Goal: Check status

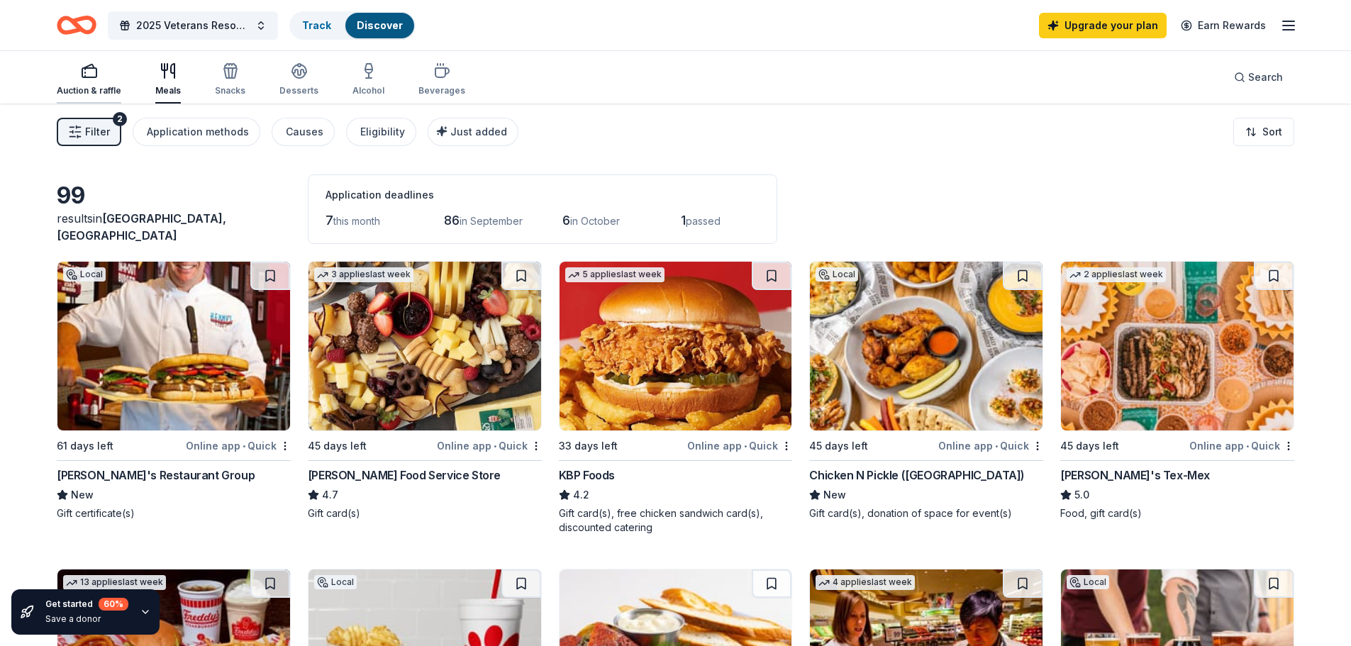
click at [94, 75] on icon "button" at bounding box center [89, 70] width 17 height 17
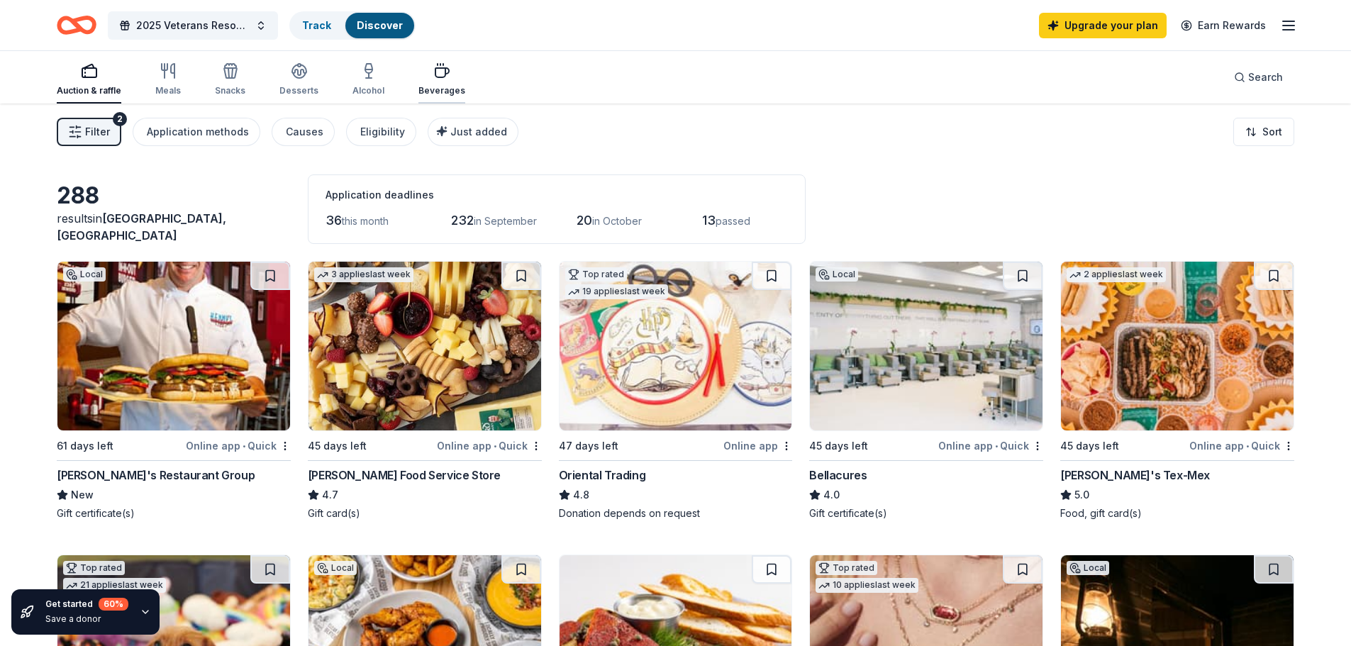
click at [438, 81] on div "Beverages" at bounding box center [441, 79] width 47 height 34
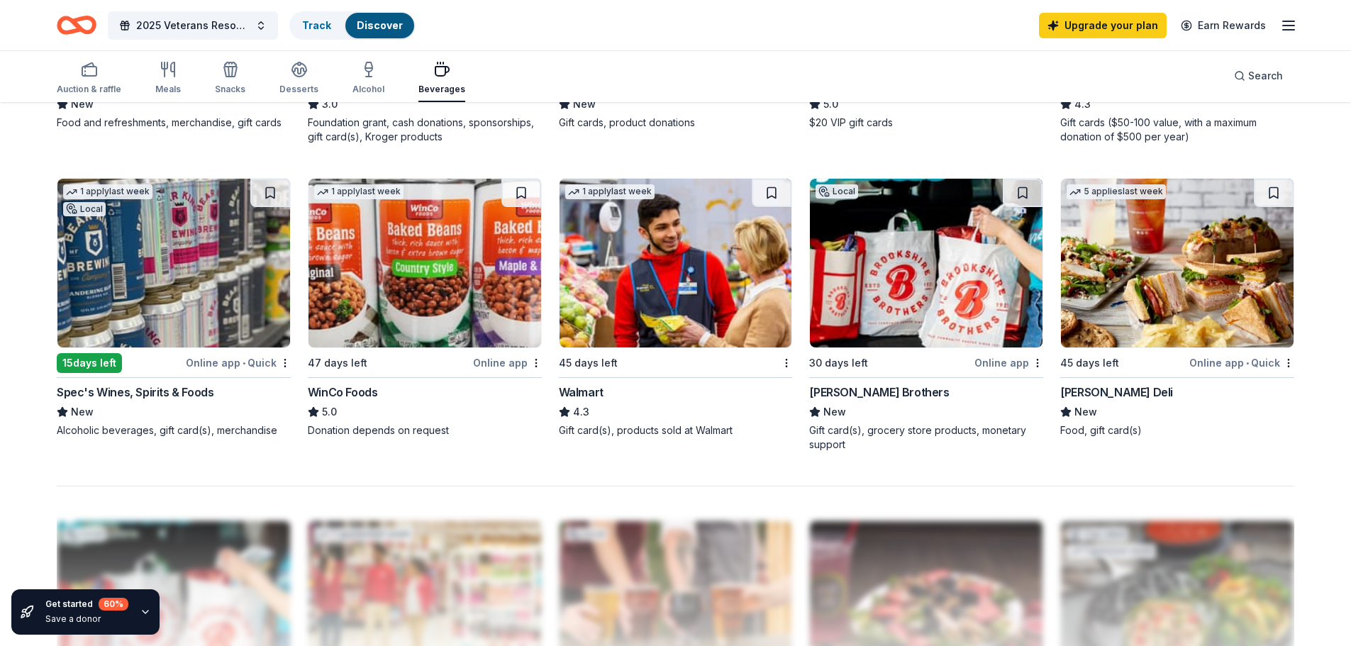
scroll to position [993, 0]
click at [1173, 248] on img at bounding box center [1177, 262] width 233 height 169
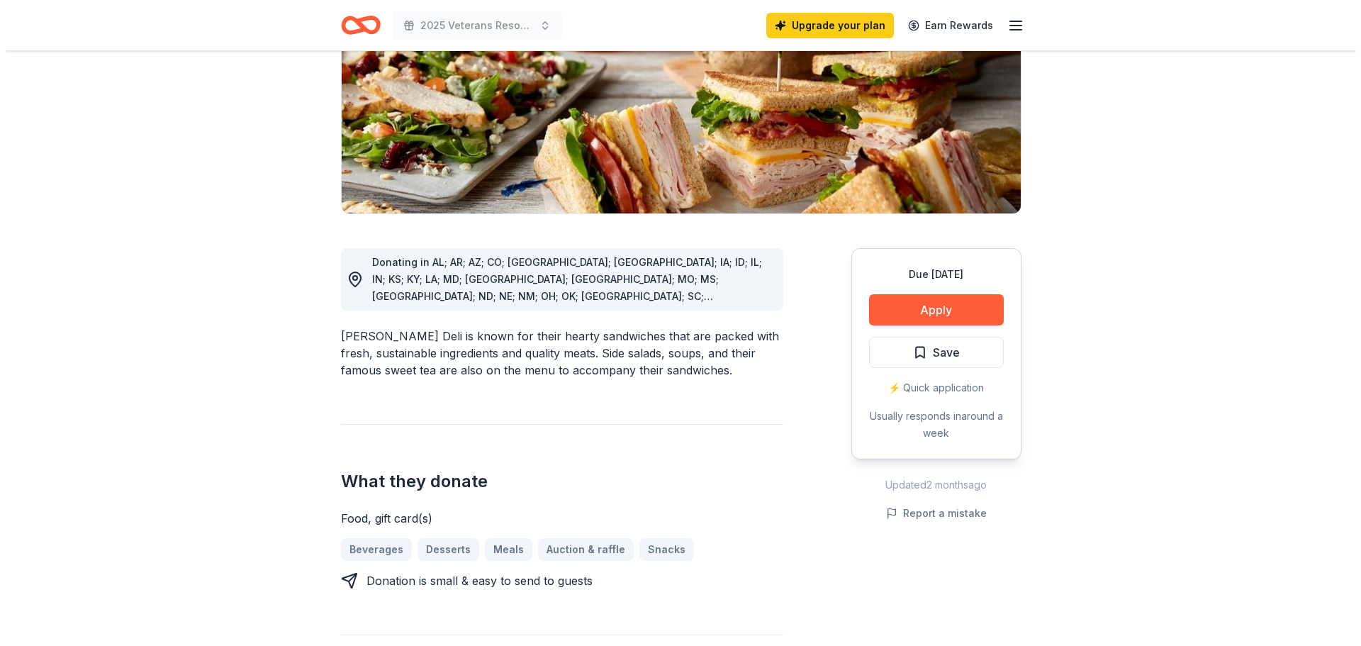
scroll to position [213, 0]
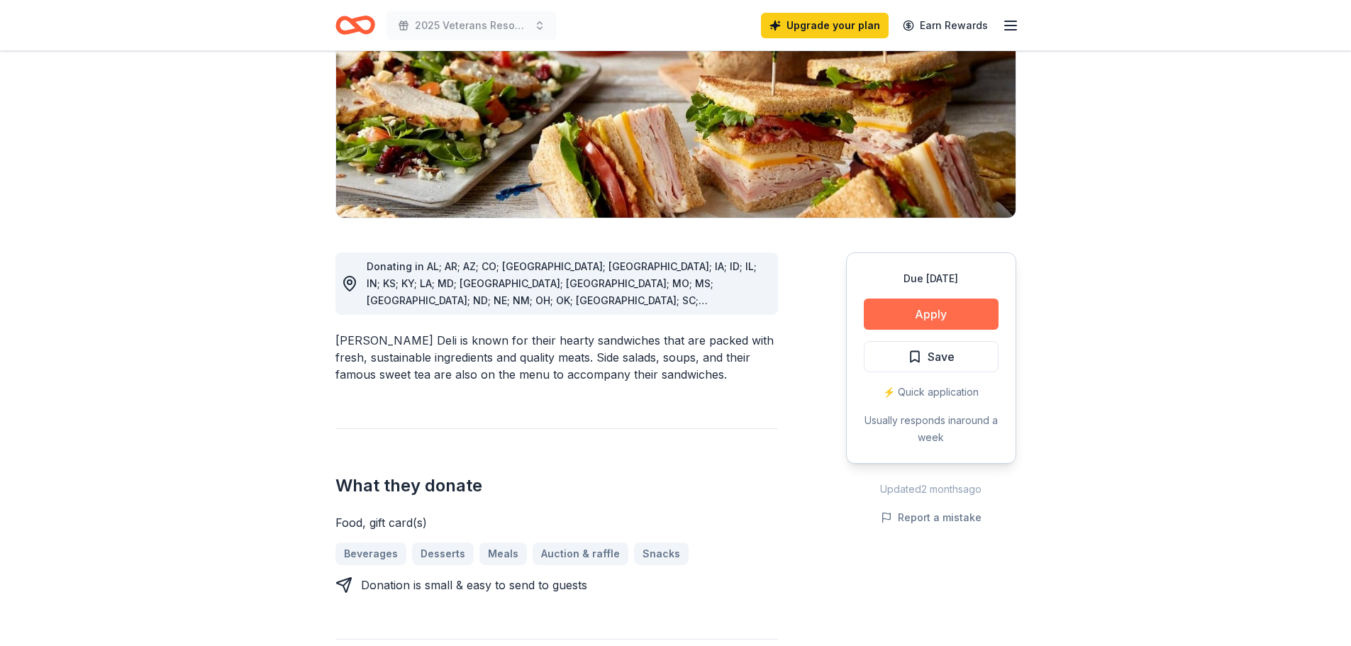
click at [918, 312] on button "Apply" at bounding box center [931, 314] width 135 height 31
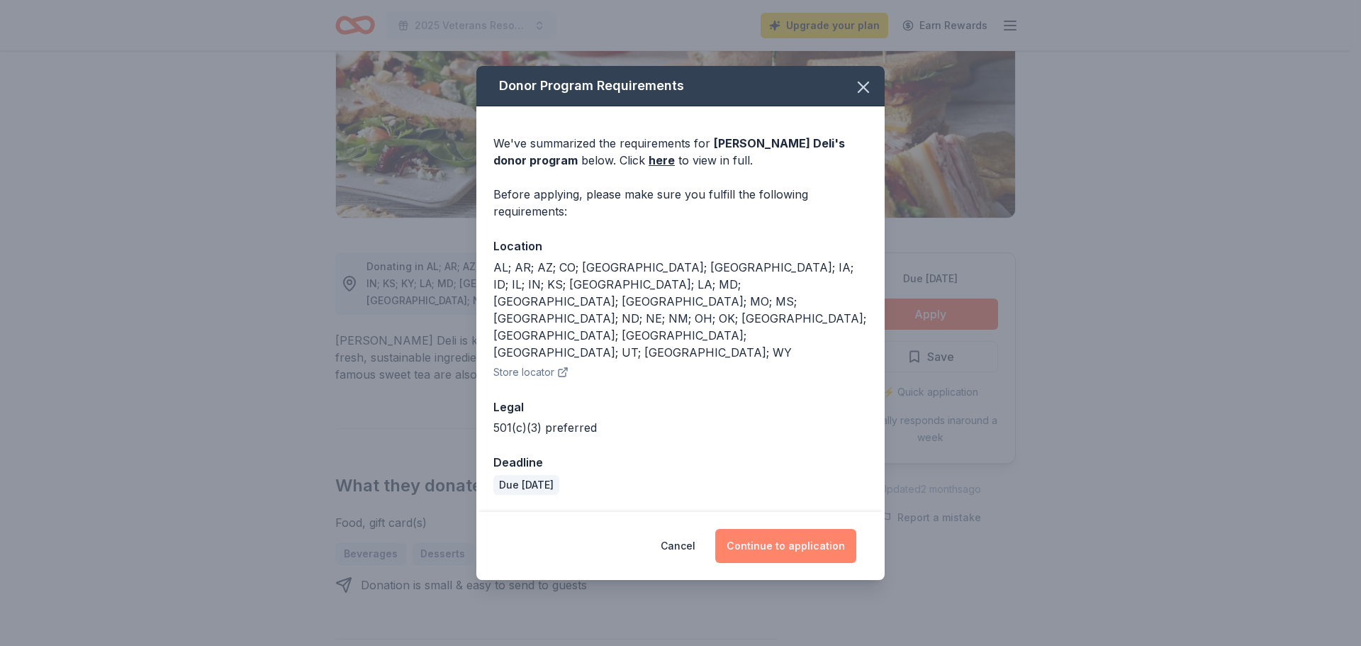
click at [797, 529] on button "Continue to application" at bounding box center [785, 546] width 141 height 34
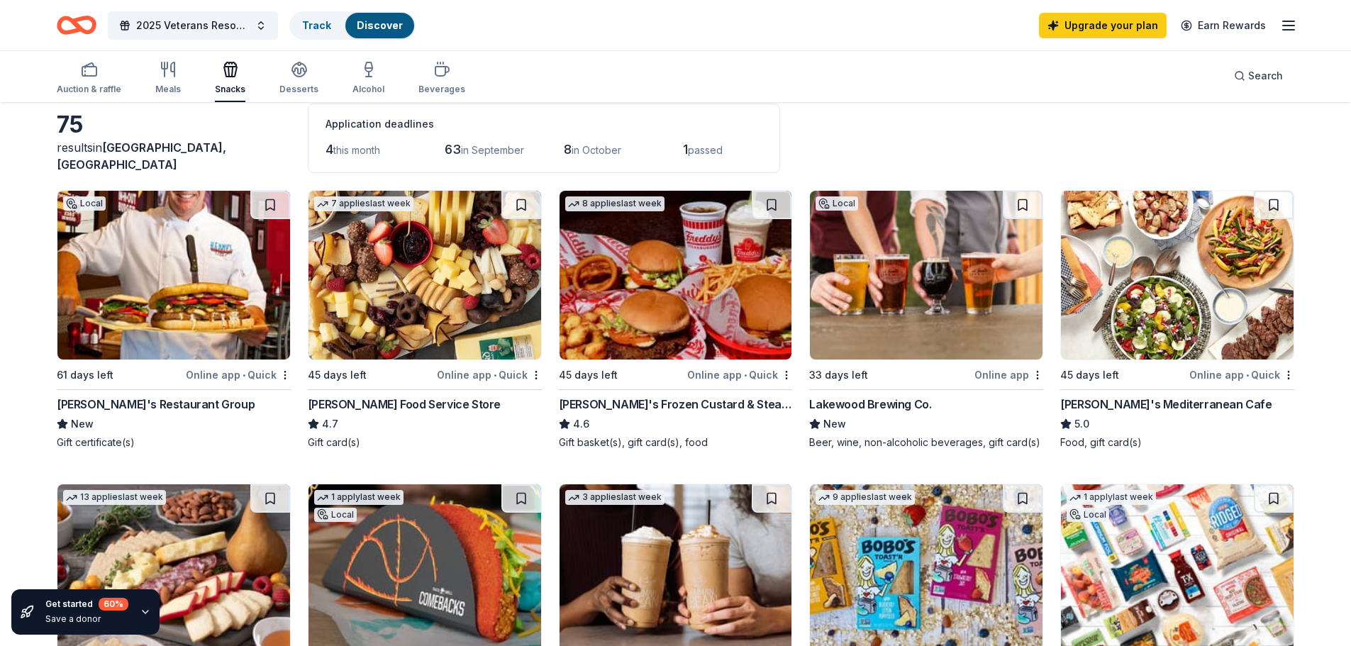
click at [74, 17] on icon "Home" at bounding box center [77, 25] width 40 height 33
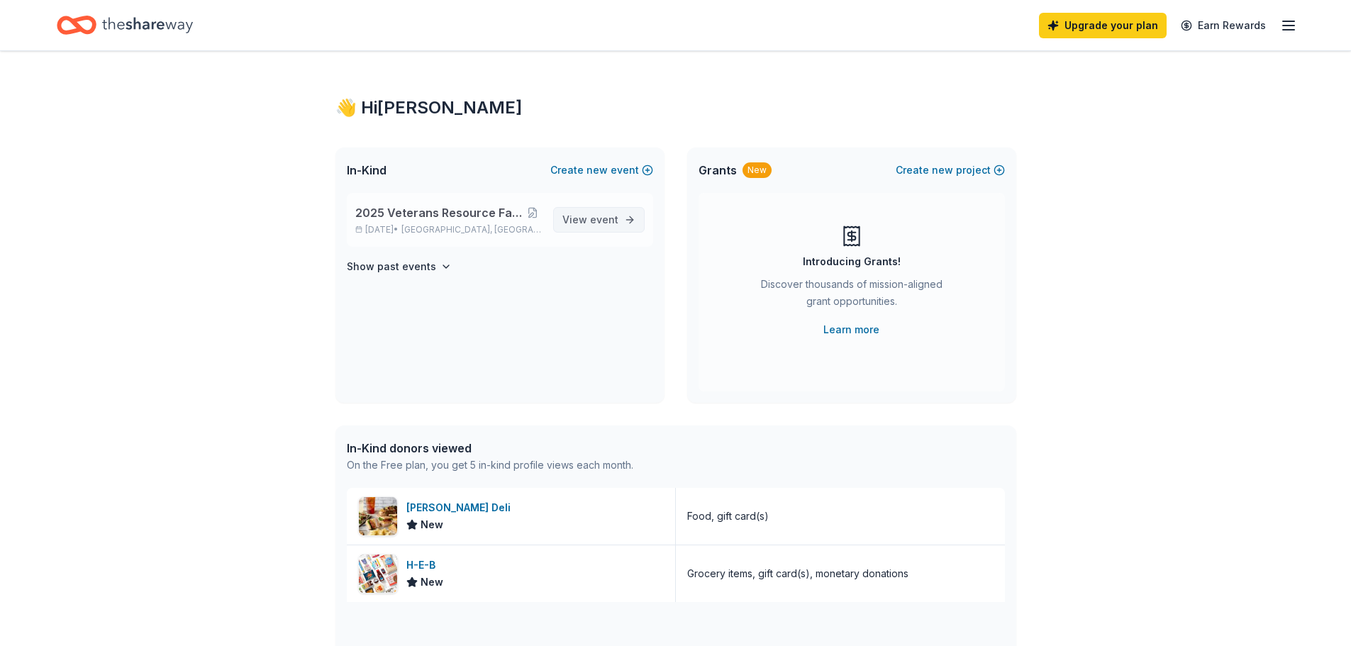
click at [589, 222] on span "View event" at bounding box center [590, 219] width 56 height 17
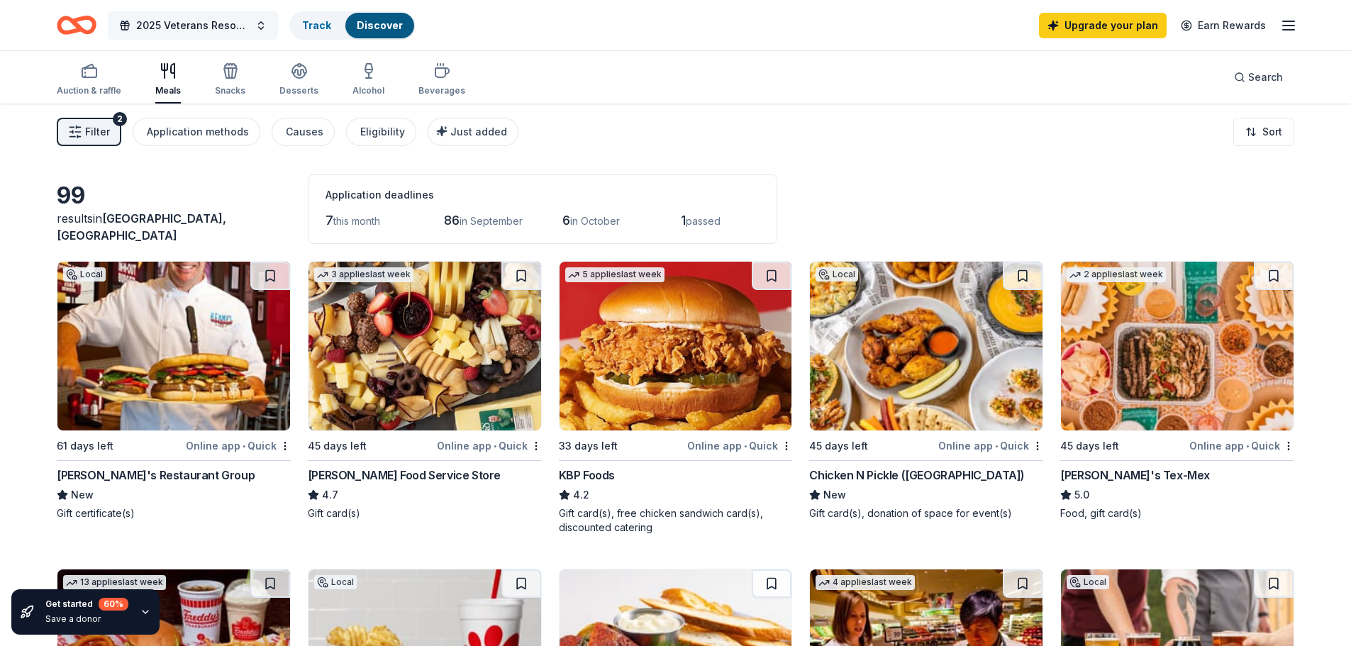
click at [238, 29] on span "2025 Veterans Resource Fair - Stand Down Event" at bounding box center [192, 25] width 113 height 17
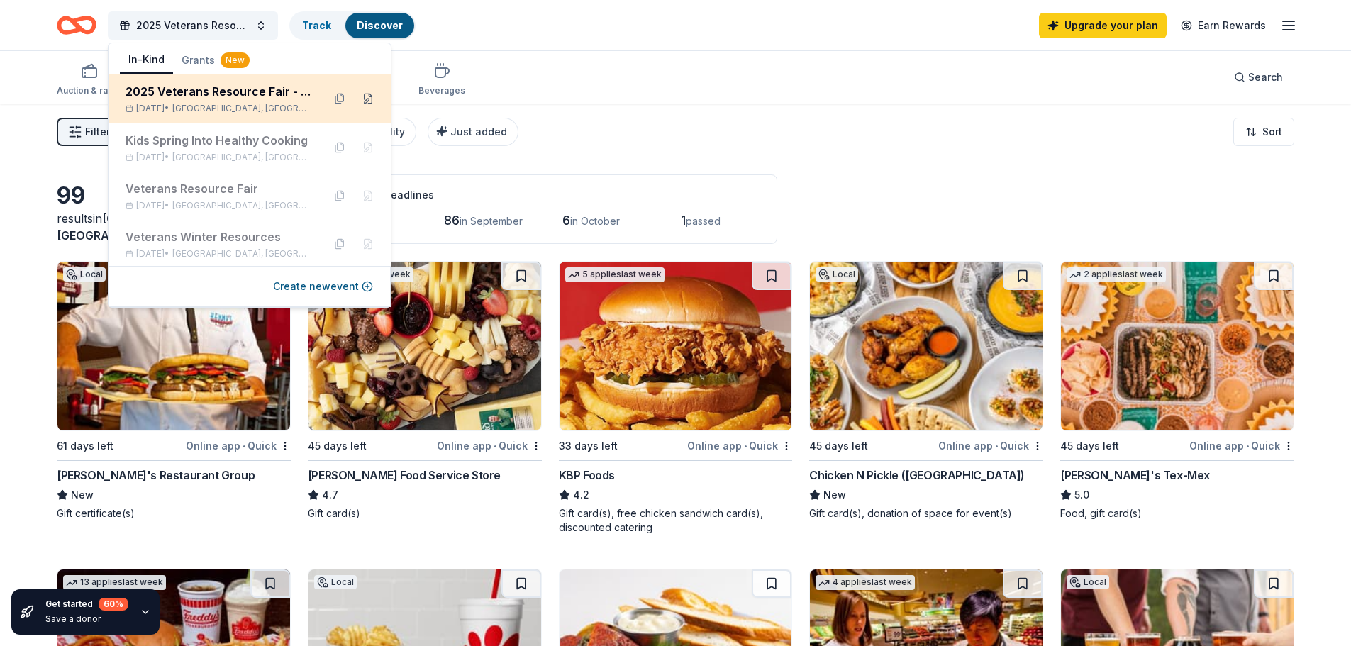
click at [357, 100] on button at bounding box center [368, 98] width 23 height 23
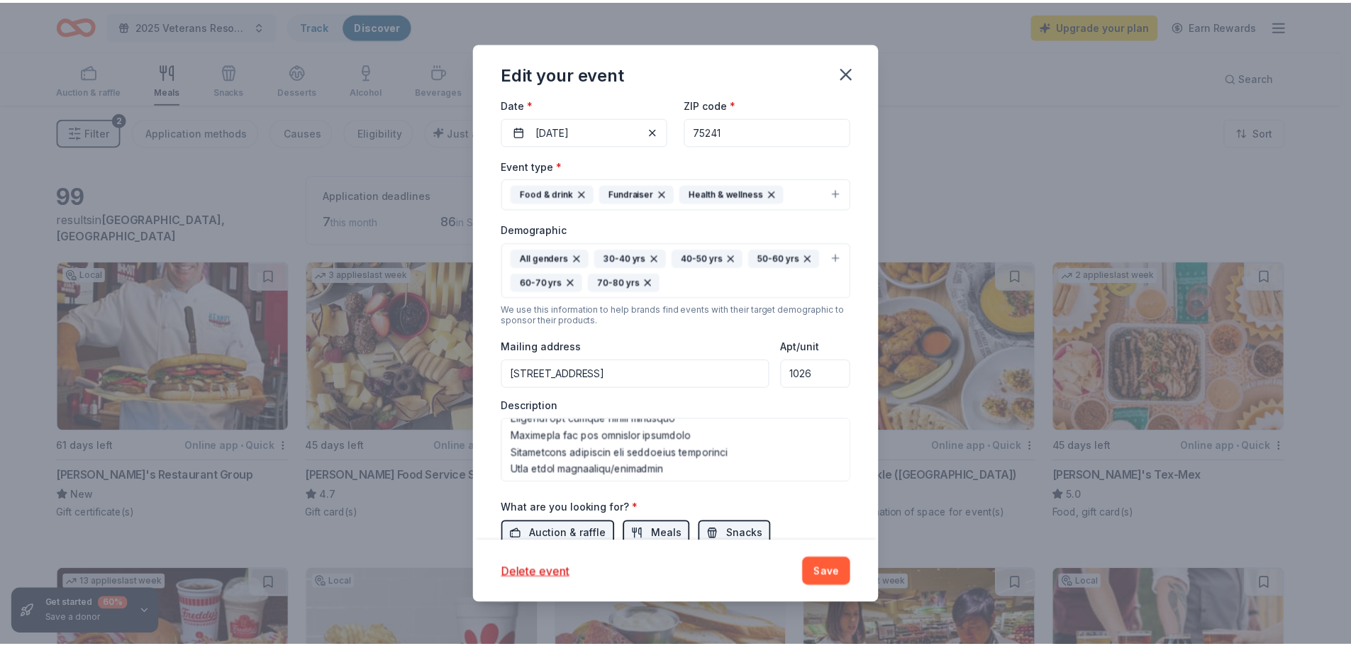
scroll to position [284, 0]
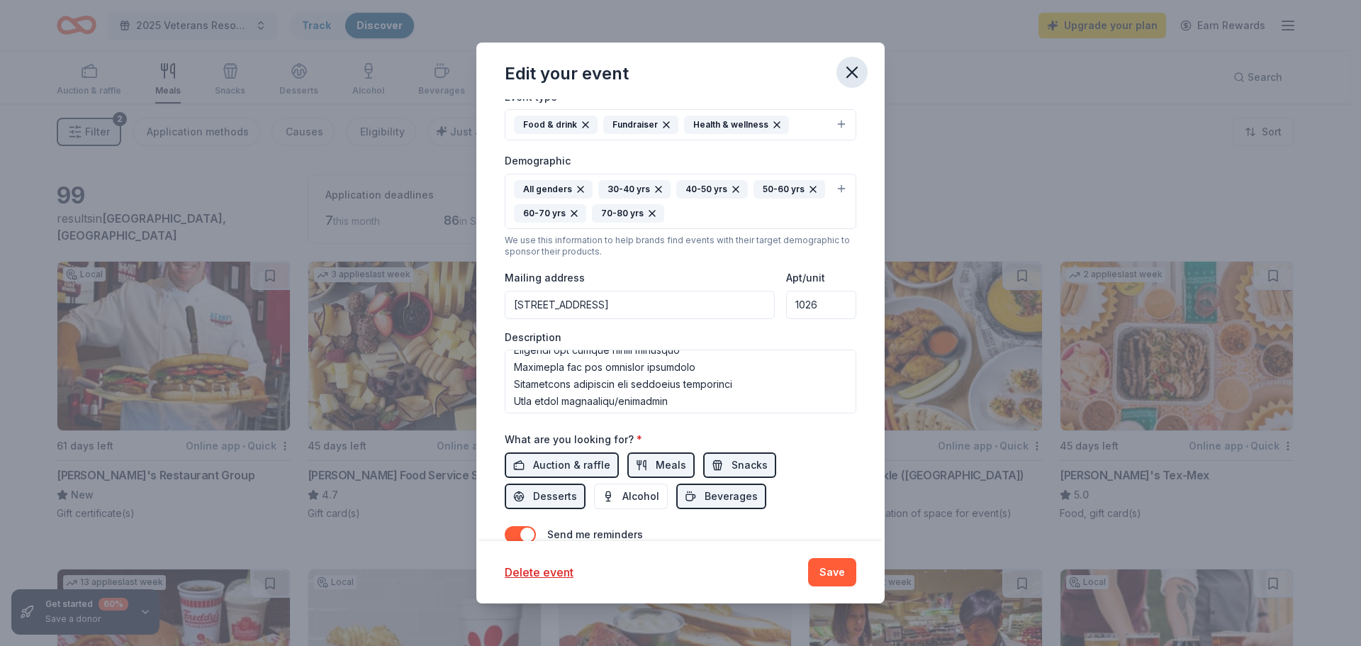
click at [847, 65] on icon "button" at bounding box center [852, 72] width 20 height 20
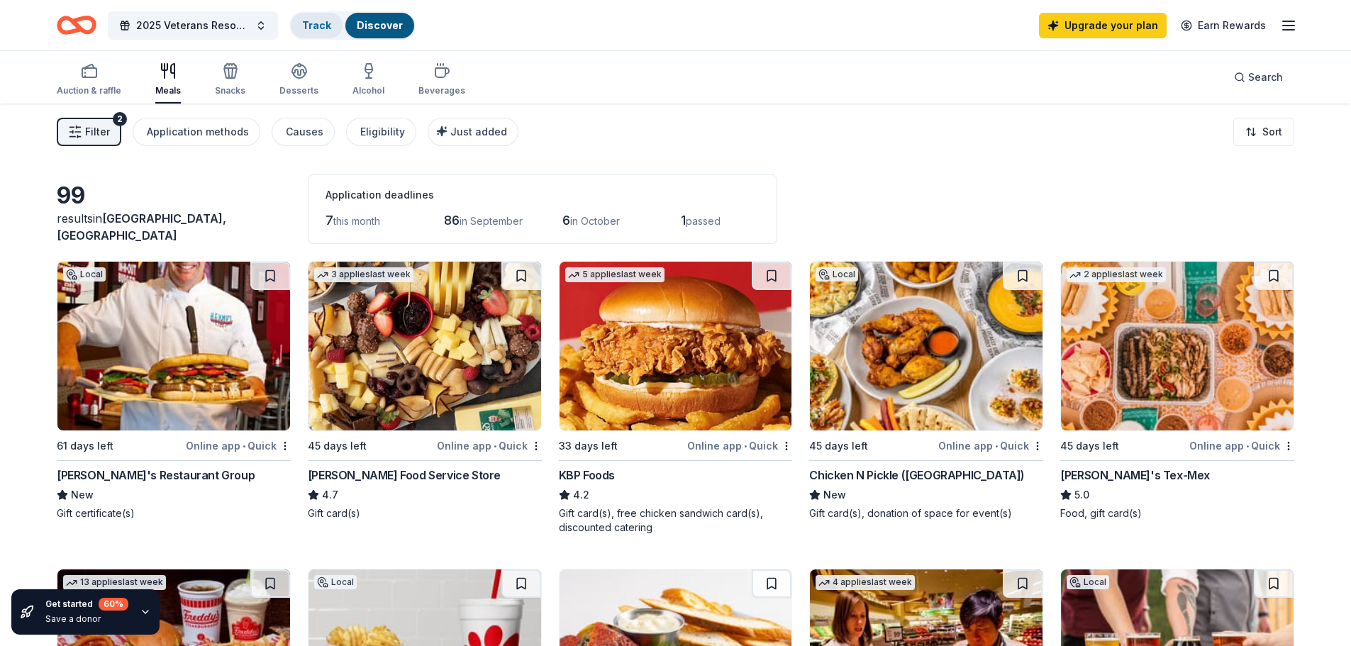
click at [311, 27] on link "Track" at bounding box center [316, 25] width 29 height 12
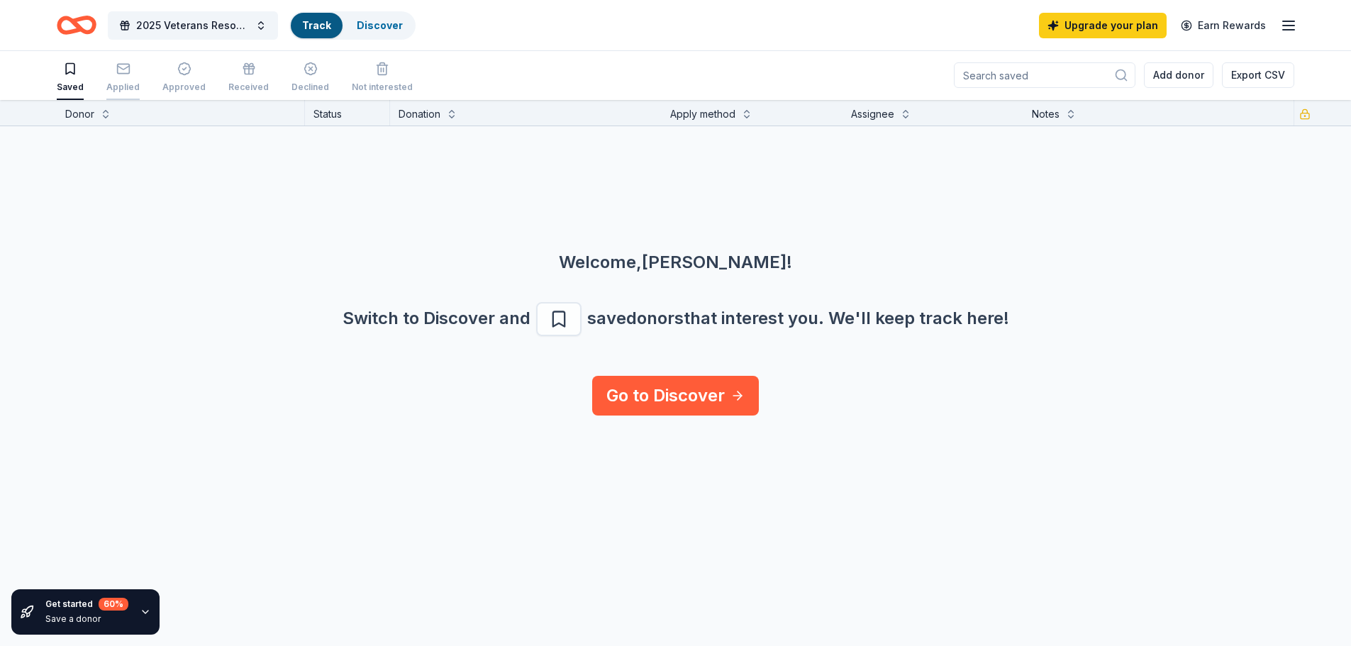
click at [116, 72] on icon "button" at bounding box center [123, 69] width 14 height 14
click at [179, 77] on div "Approved" at bounding box center [183, 77] width 43 height 31
click at [233, 77] on div "Received" at bounding box center [248, 77] width 40 height 31
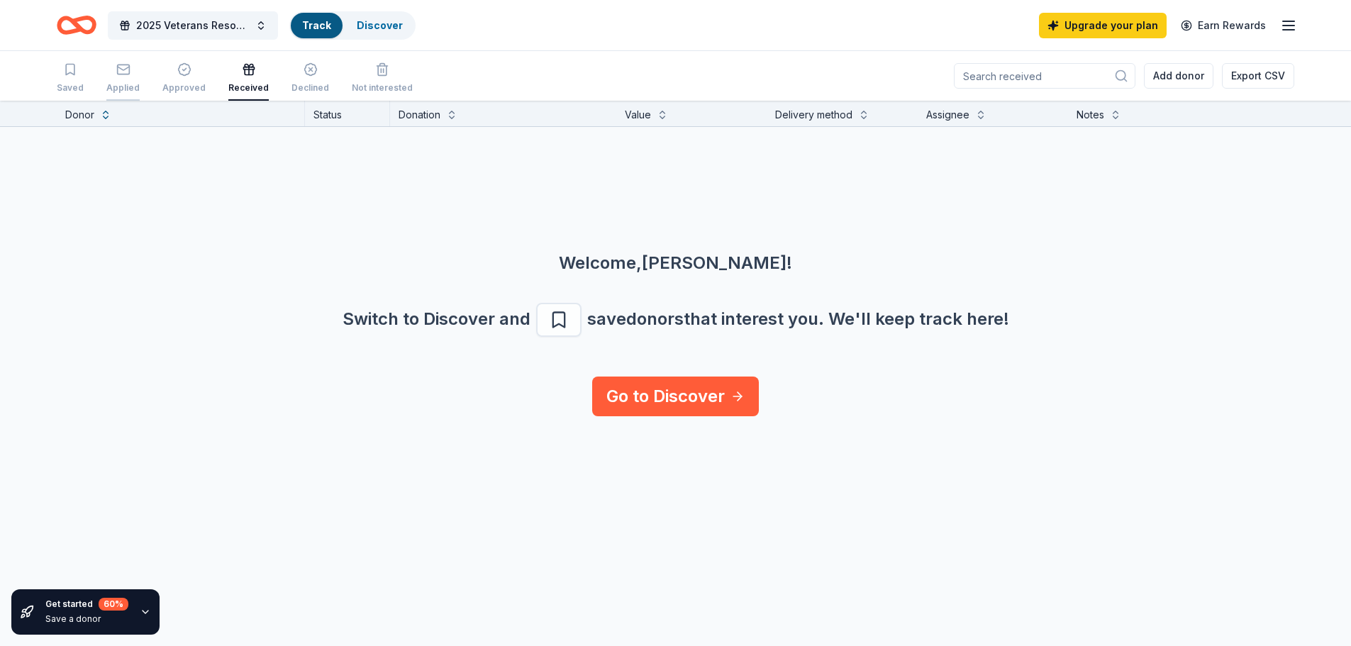
click at [111, 74] on div "button" at bounding box center [122, 69] width 33 height 14
click at [72, 84] on div "Saved" at bounding box center [70, 87] width 27 height 11
click at [1288, 30] on line "button" at bounding box center [1288, 30] width 11 height 0
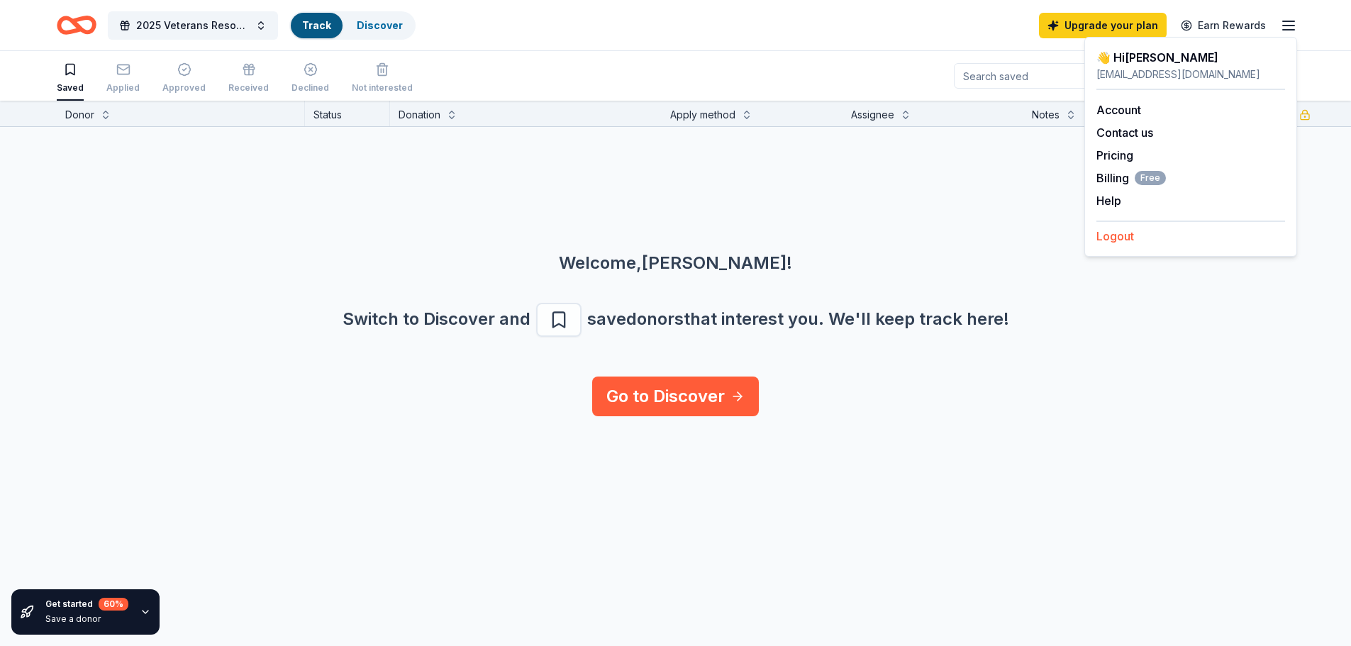
click at [1113, 238] on button "Logout" at bounding box center [1115, 236] width 38 height 17
